Goal: Task Accomplishment & Management: Manage account settings

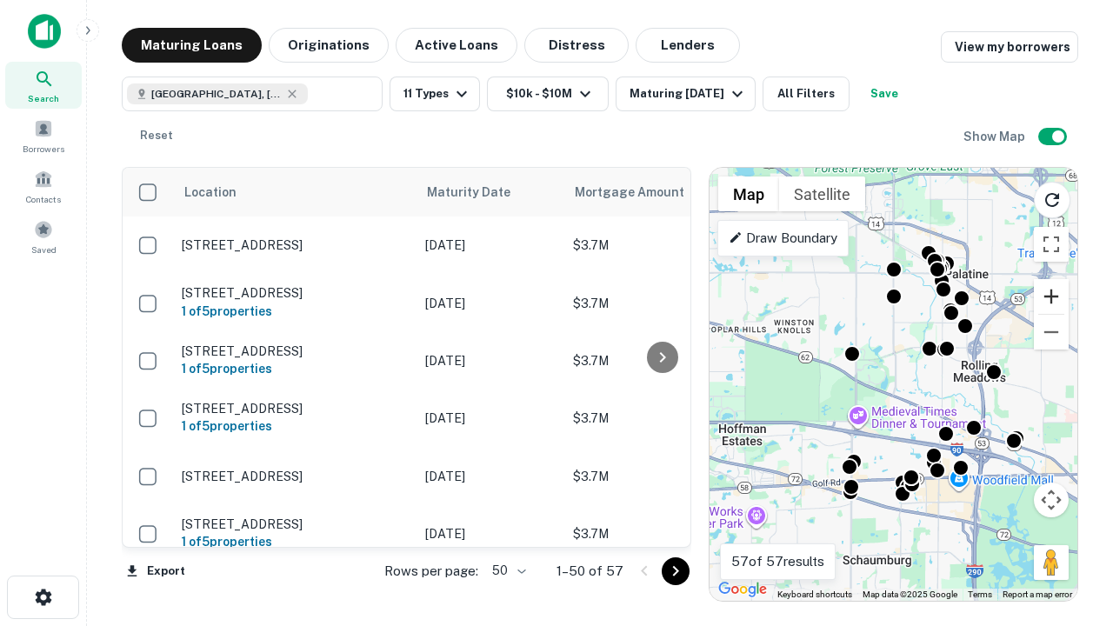
click at [1052, 297] on button "Zoom in" at bounding box center [1051, 296] width 35 height 35
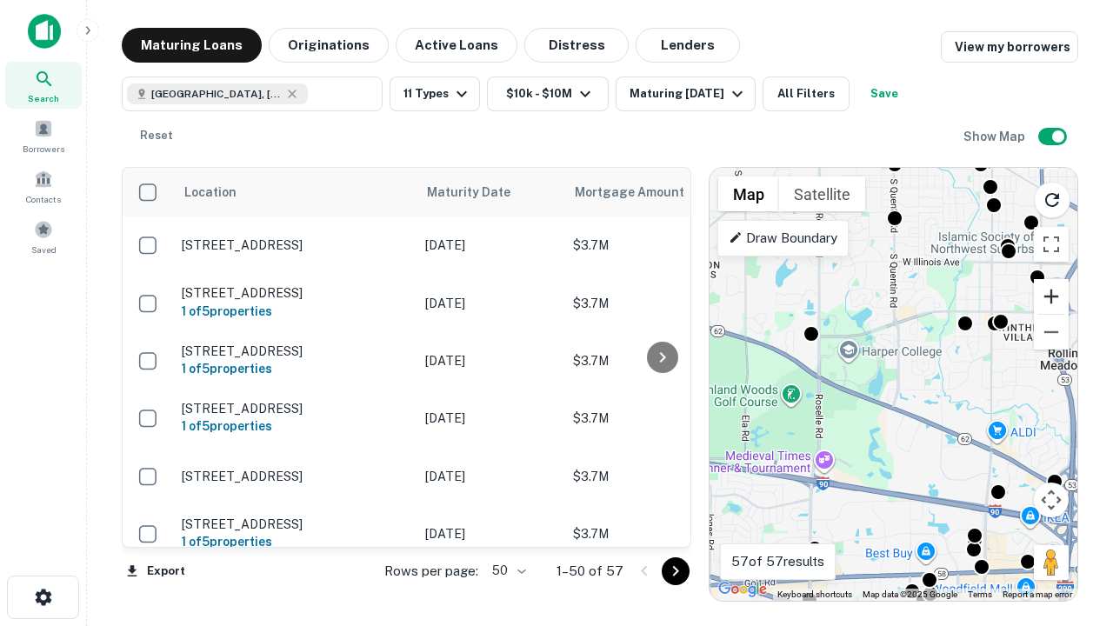
click at [1052, 297] on button "Zoom in" at bounding box center [1051, 296] width 35 height 35
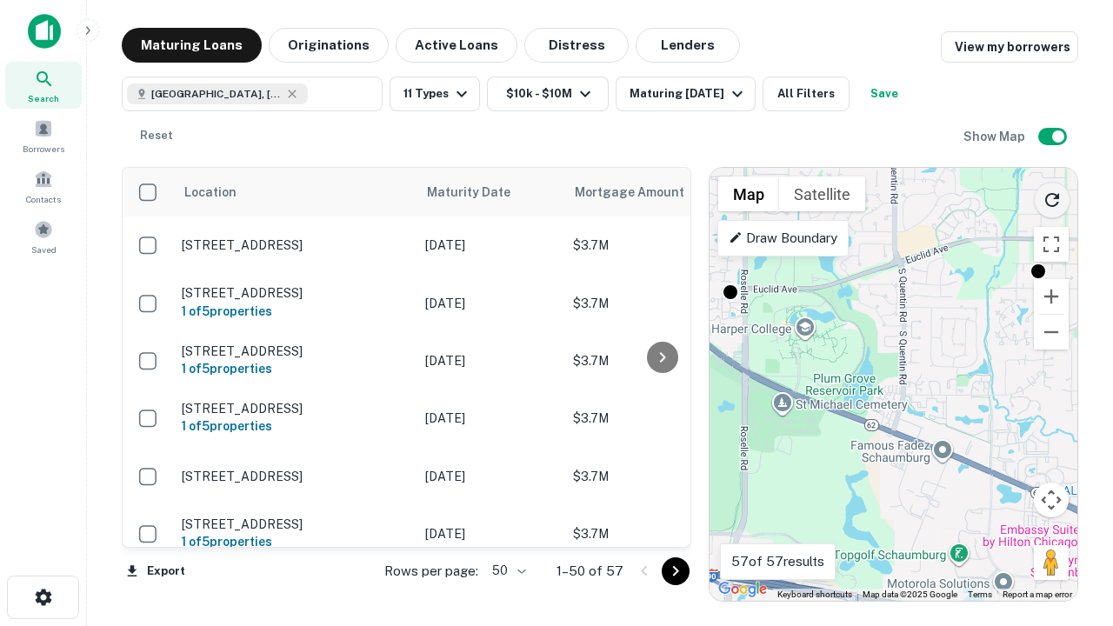
click at [1053, 197] on icon "Reload search area" at bounding box center [1052, 200] width 21 height 21
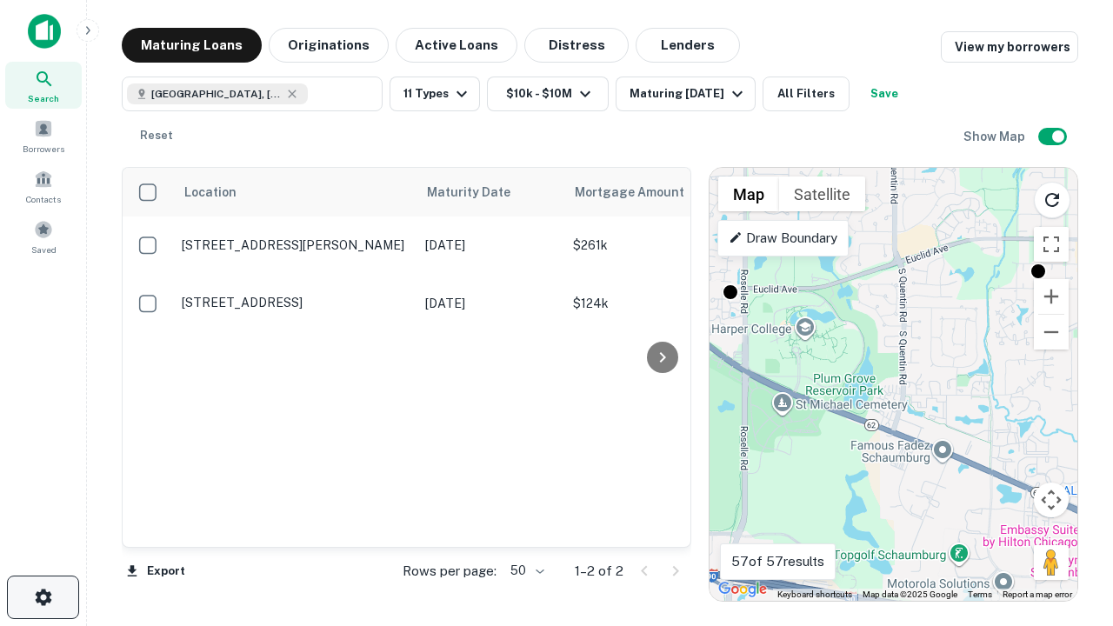
click at [43, 598] on icon "button" at bounding box center [43, 597] width 21 height 21
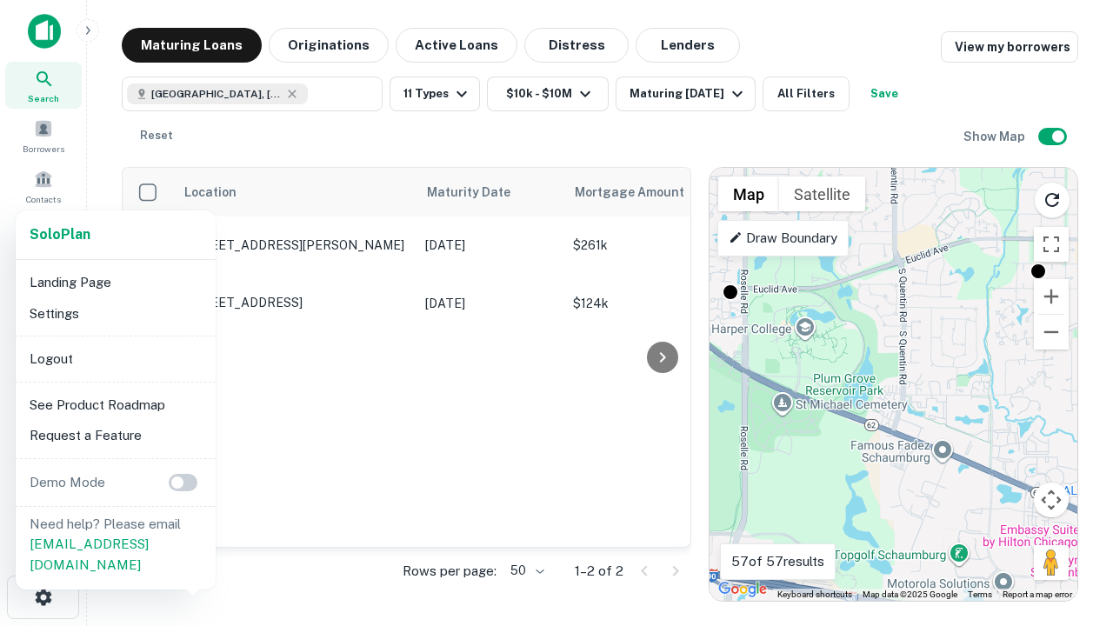
click at [115, 358] on li "Logout" at bounding box center [116, 359] width 186 height 31
